Goal: Information Seeking & Learning: Learn about a topic

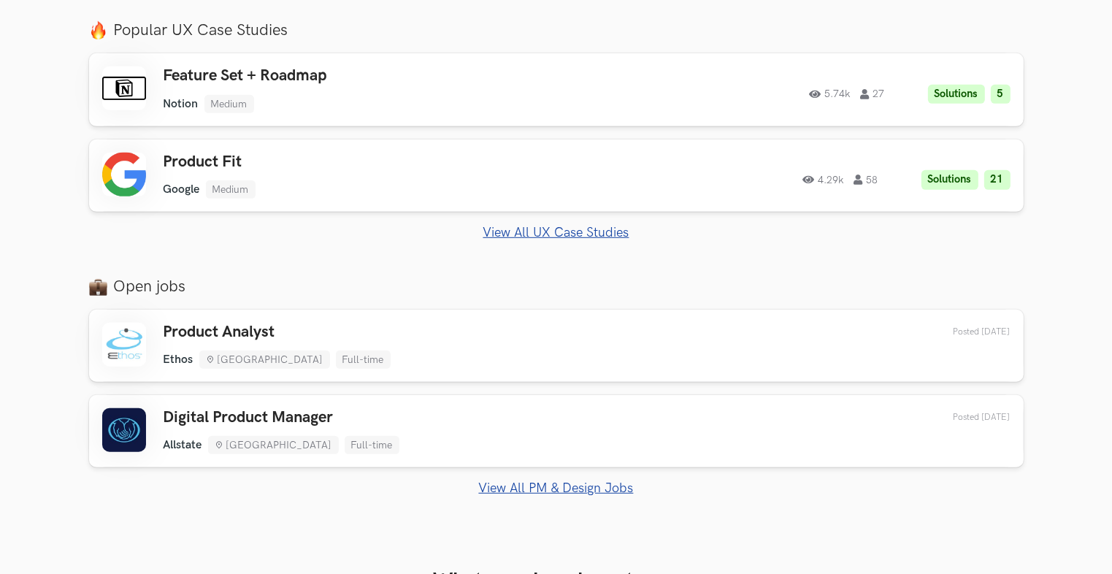
scroll to position [803, 0]
click at [530, 480] on link "View All PM & Design Jobs" at bounding box center [556, 487] width 935 height 15
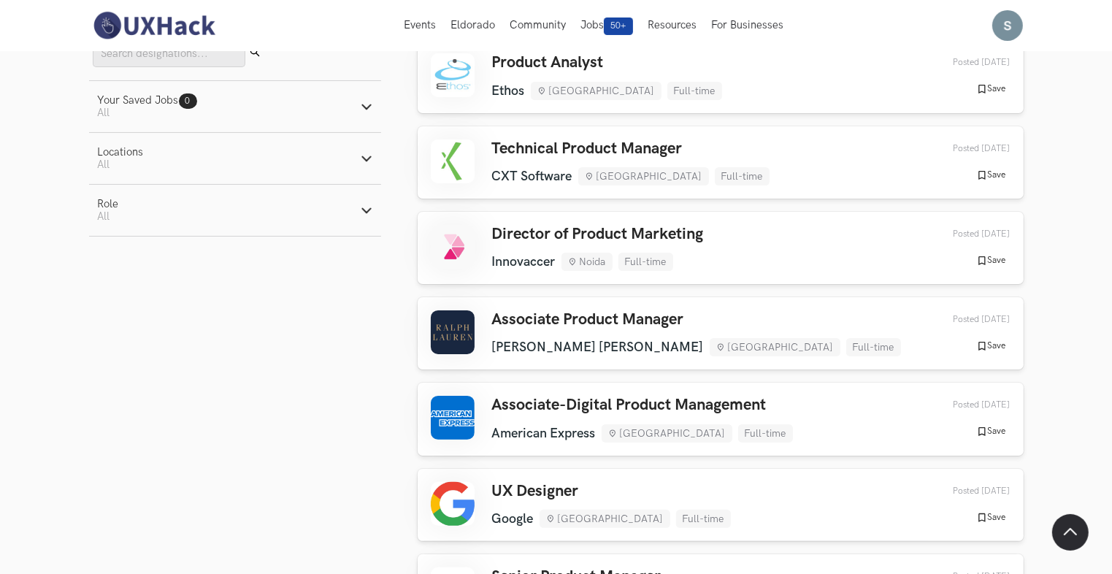
scroll to position [219, 0]
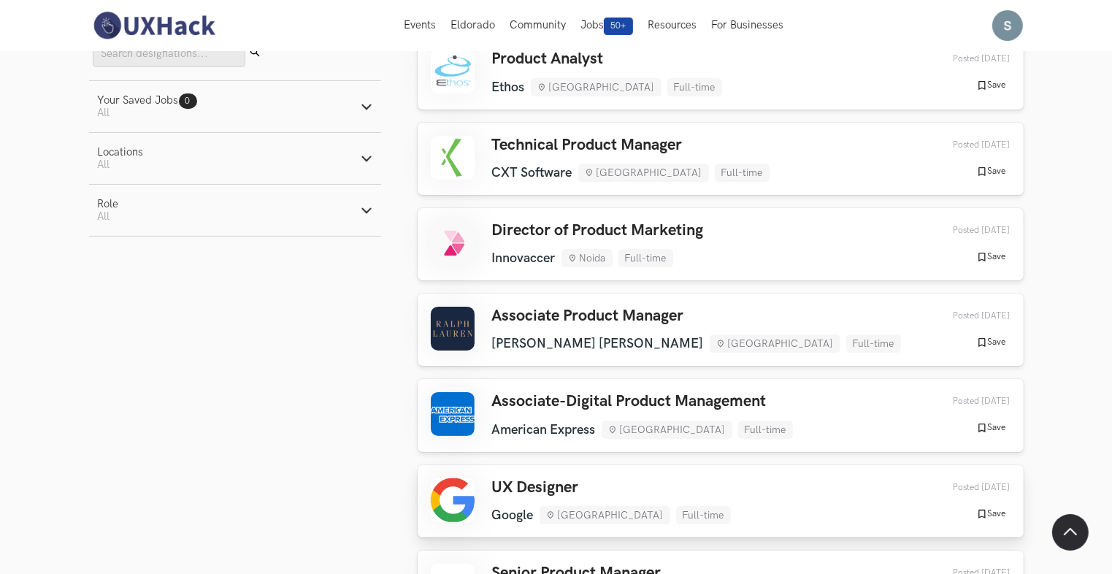
click at [526, 498] on div "UX Designer Google [GEOGRAPHIC_DATA] Full-time Google [GEOGRAPHIC_DATA] Full-ti…" at bounding box center [611, 501] width 239 height 46
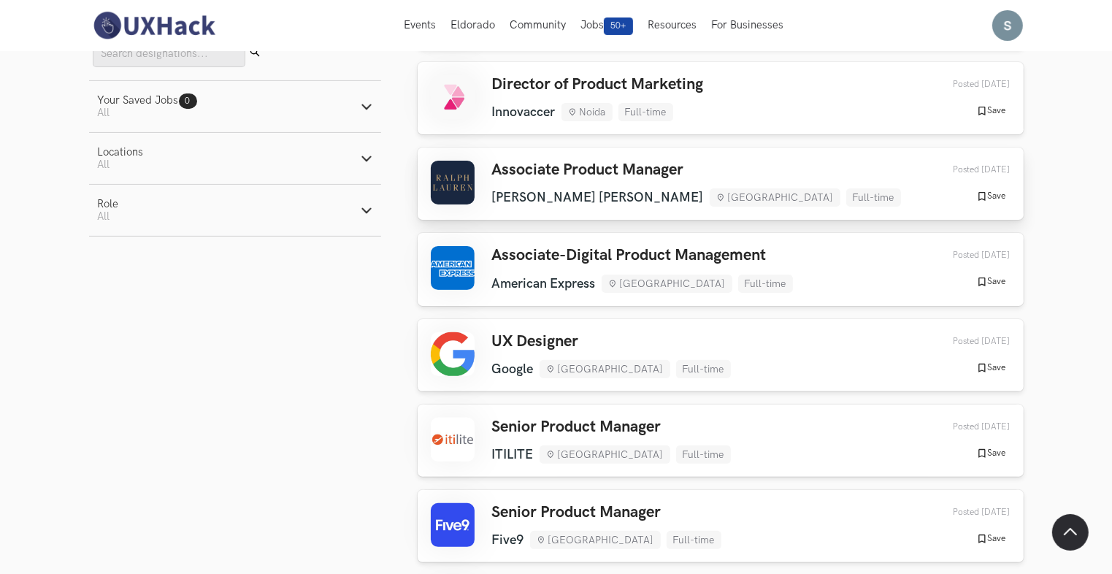
scroll to position [0, 0]
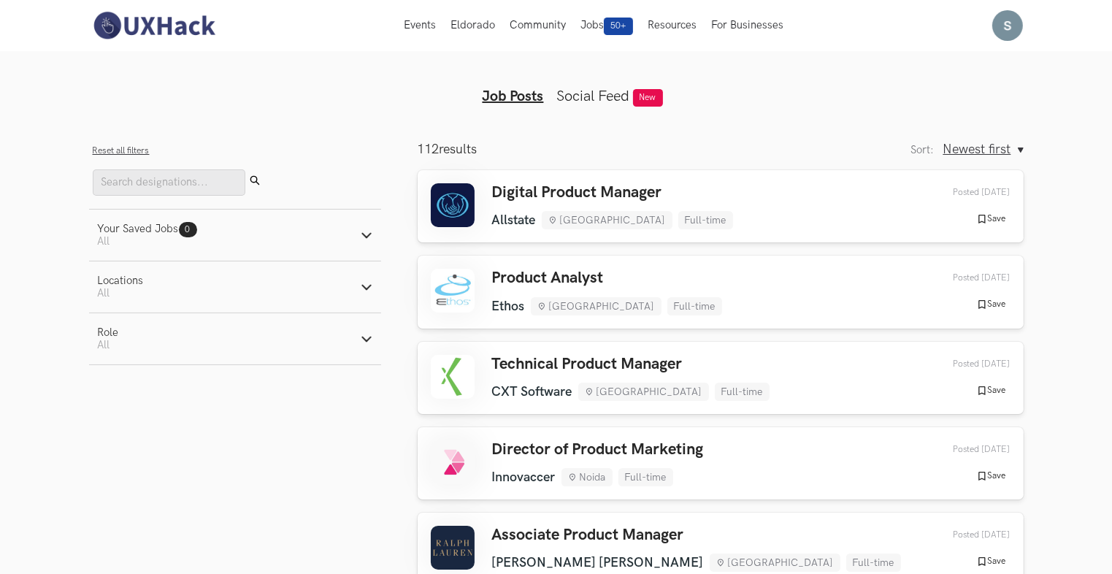
click at [617, 101] on link "Social Feed" at bounding box center [593, 97] width 73 height 18
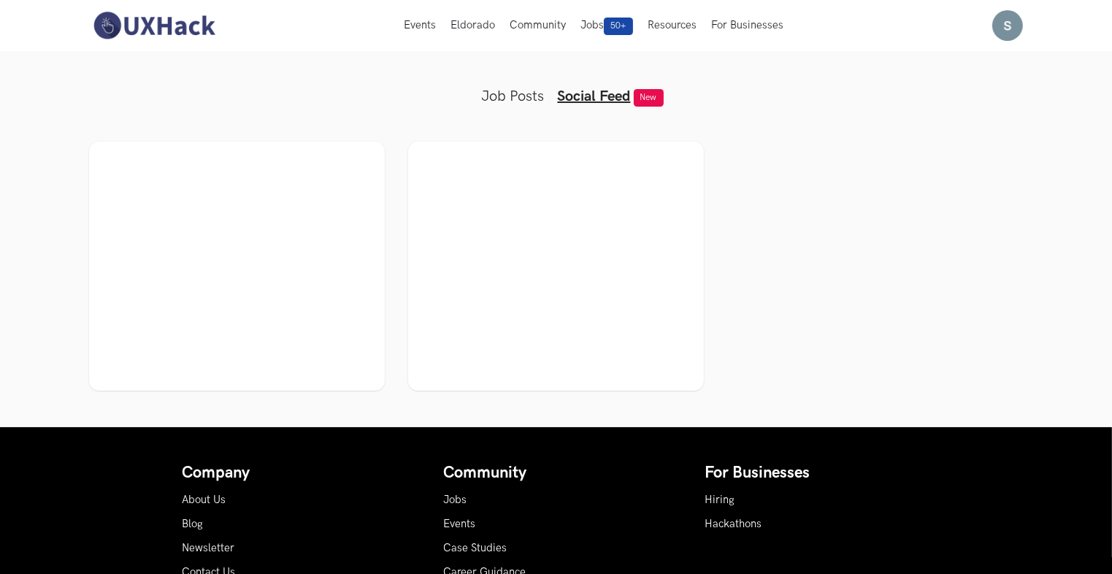
click at [520, 101] on link "Job Posts" at bounding box center [513, 97] width 63 height 18
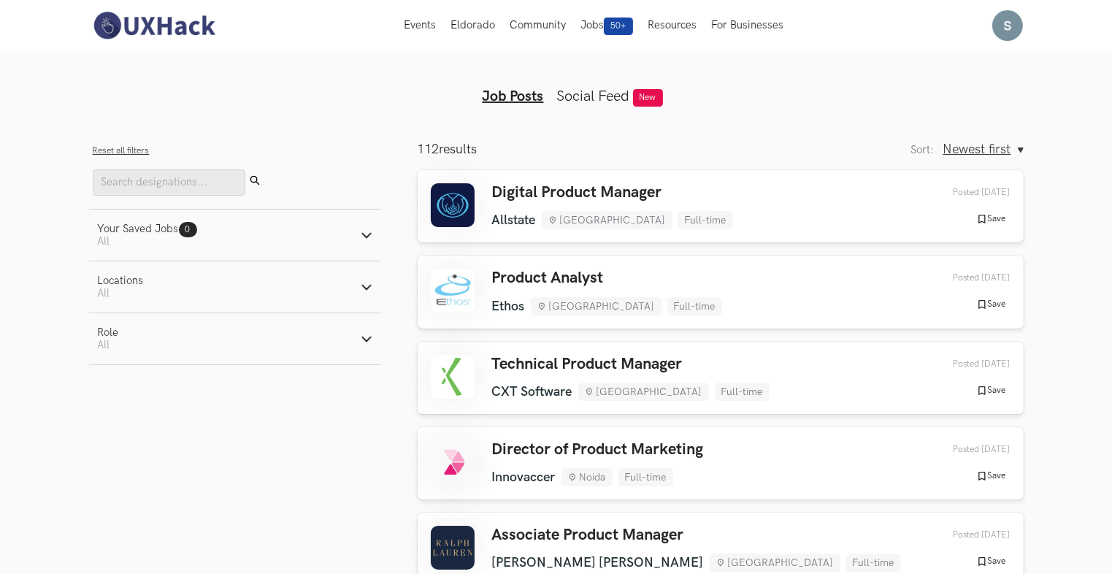
click at [150, 31] on img at bounding box center [154, 25] width 130 height 31
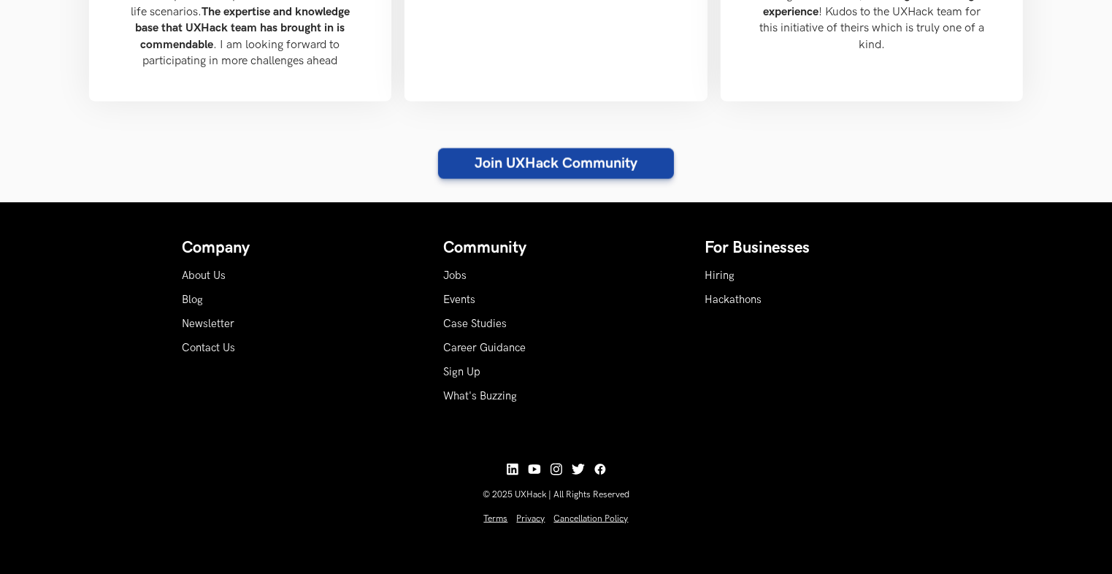
scroll to position [1673, 0]
